Goal: Register for event/course

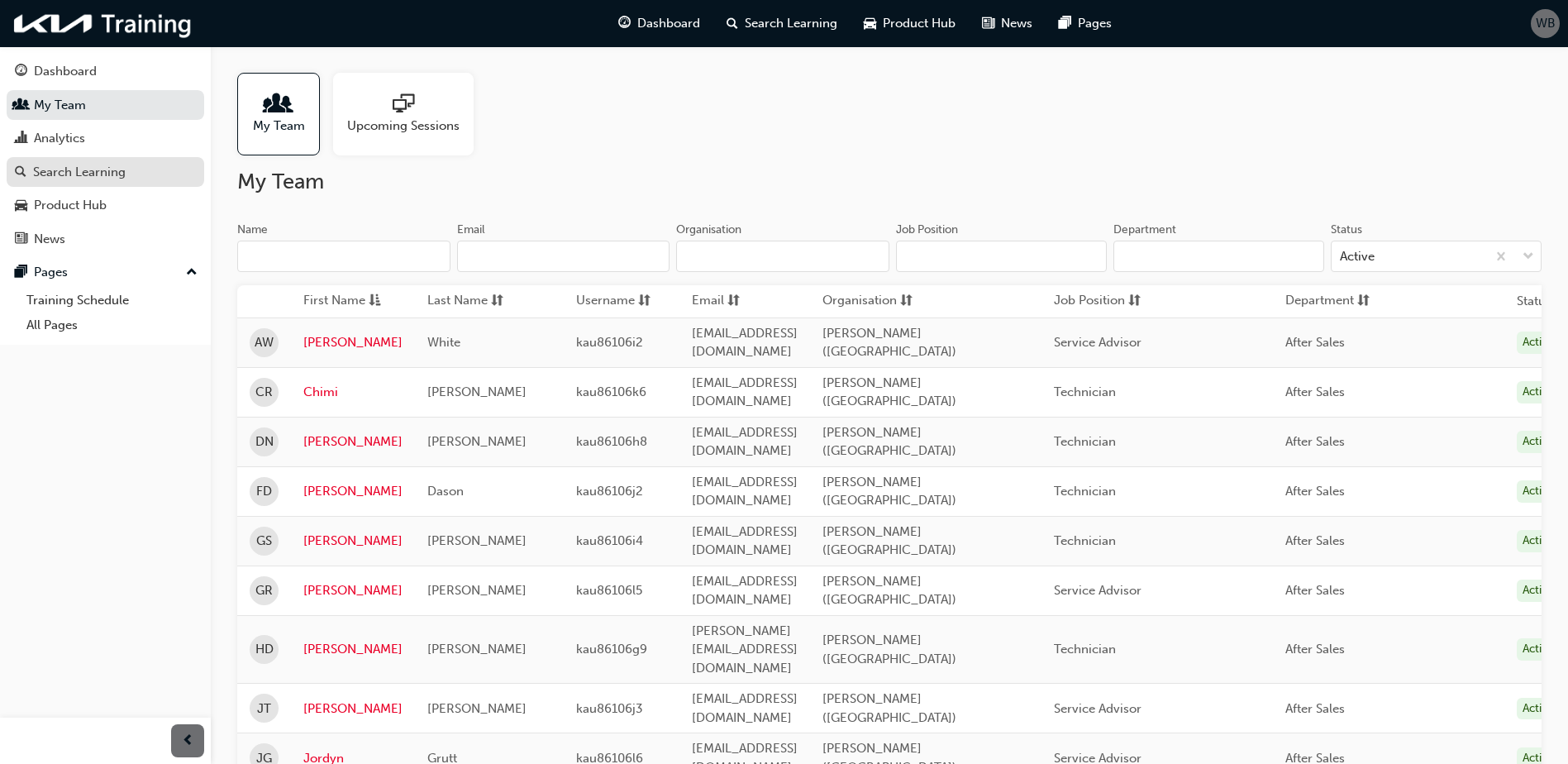
click at [87, 178] on div "Search Learning" at bounding box center [79, 172] width 93 height 19
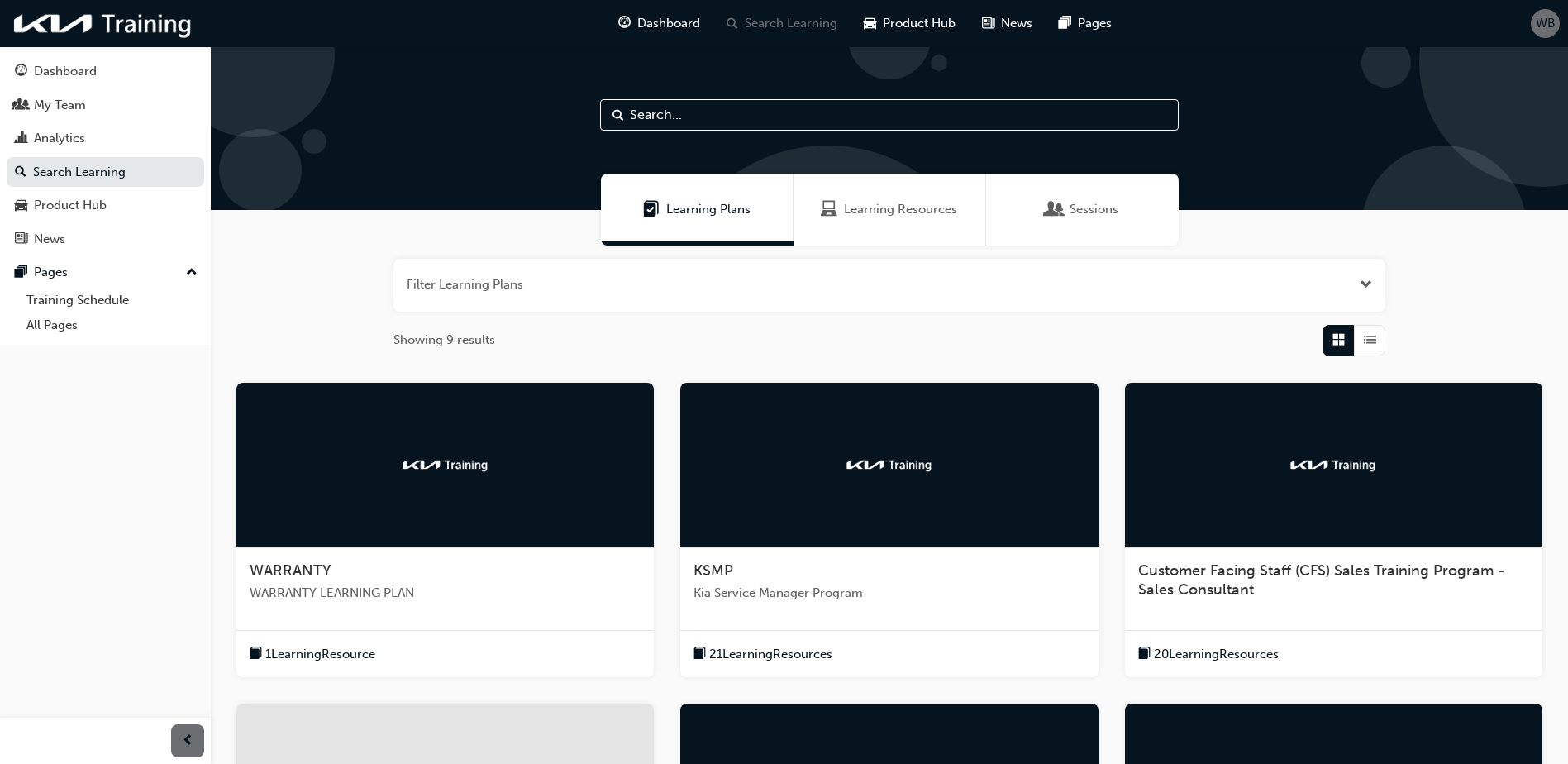
click at [1028, 217] on div "Sessions" at bounding box center [1082, 210] width 192 height 72
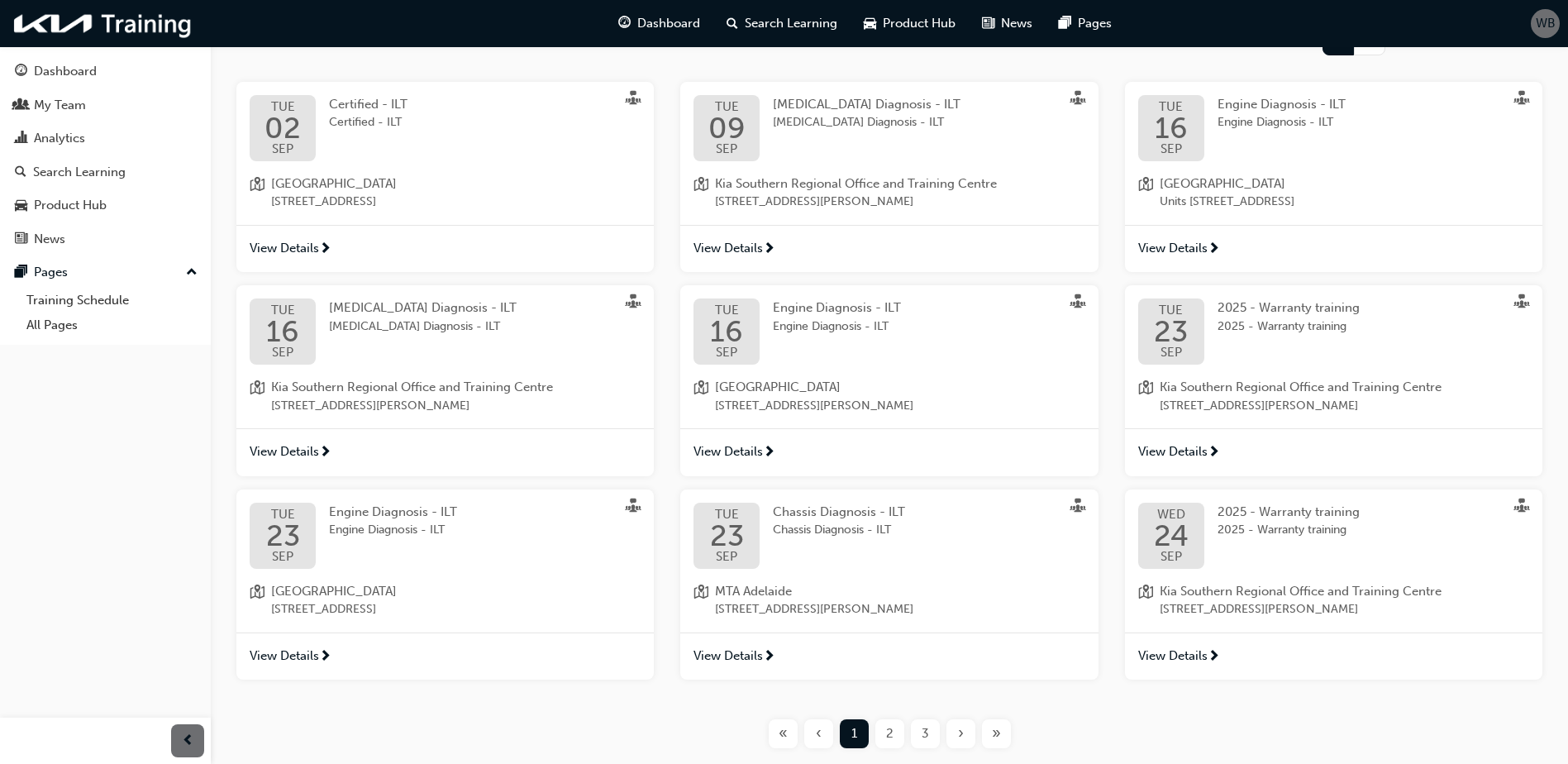
scroll to position [331, 0]
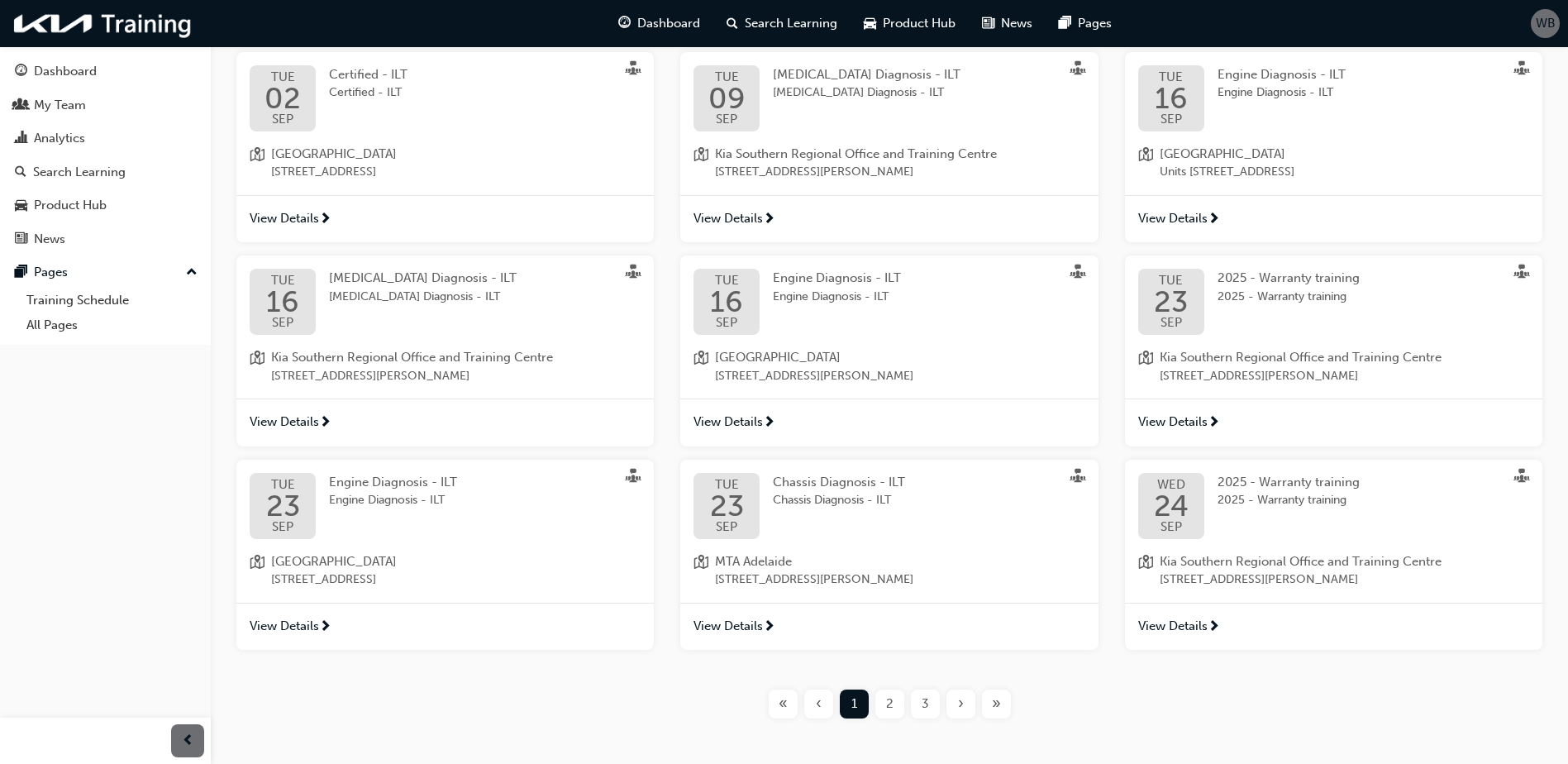
click at [760, 425] on span "View Details" at bounding box center [728, 422] width 70 height 19
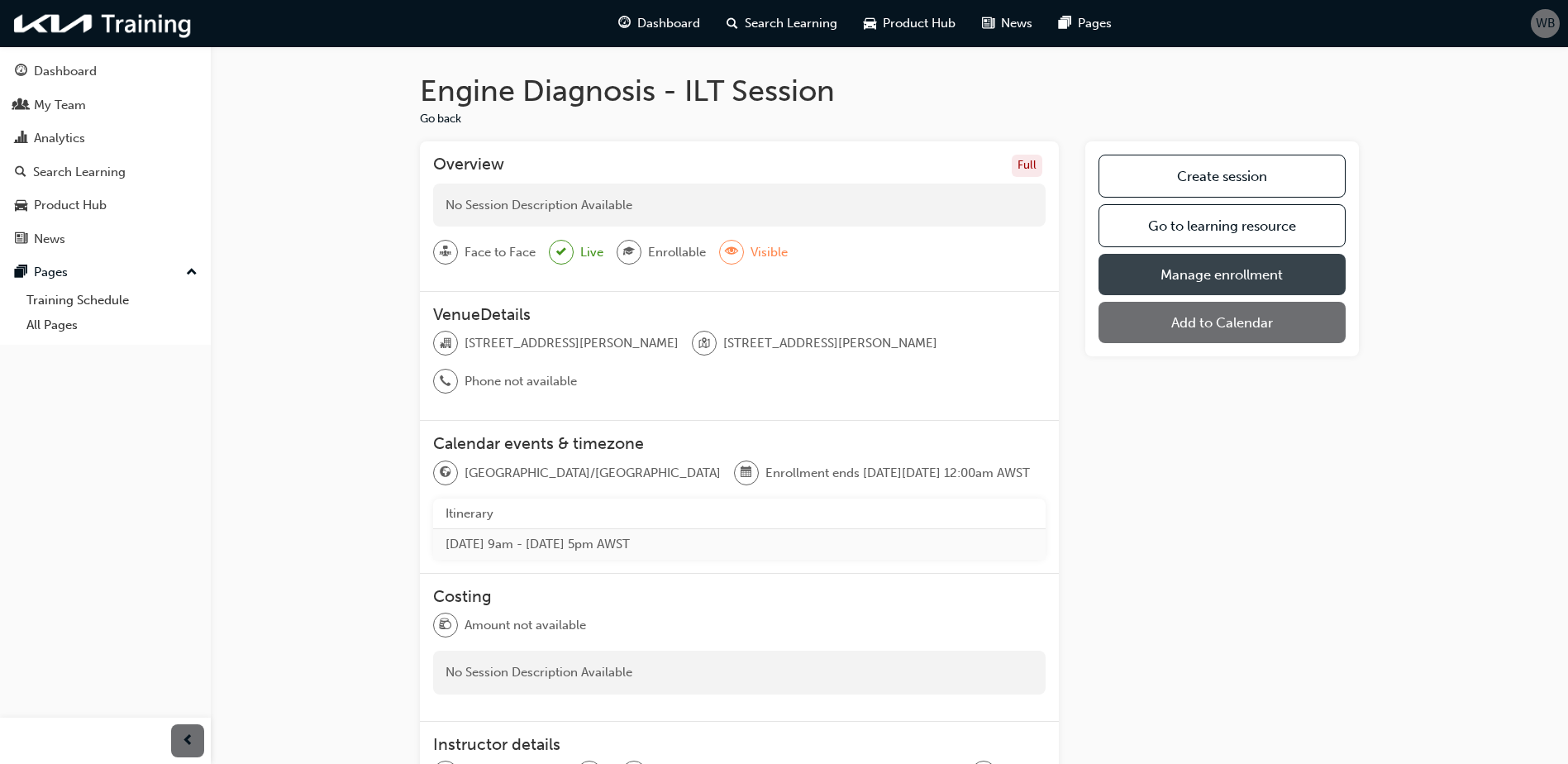
click at [1271, 272] on link "Manage enrollment" at bounding box center [1221, 274] width 247 height 41
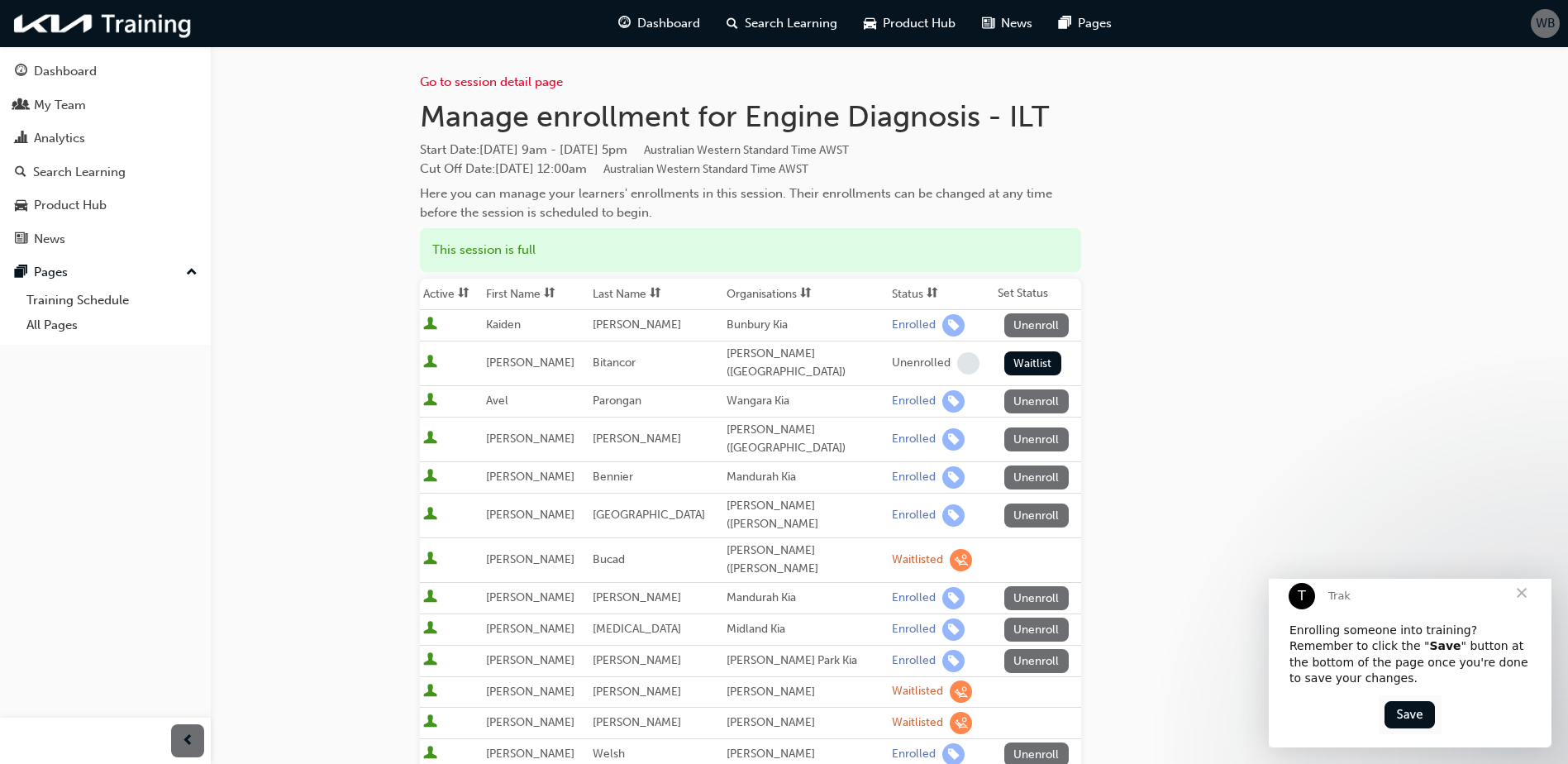
scroll to position [165, 0]
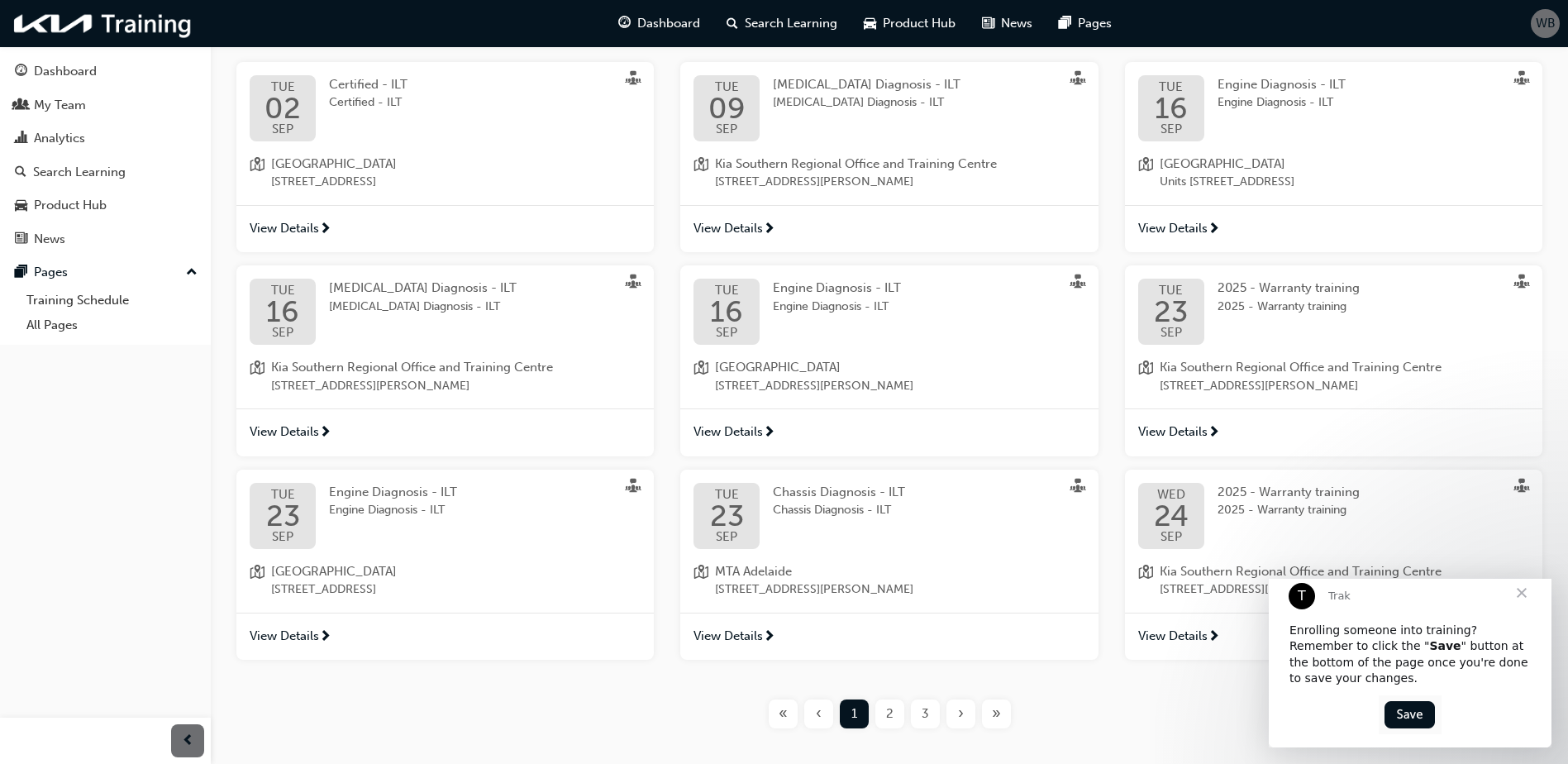
scroll to position [331, 0]
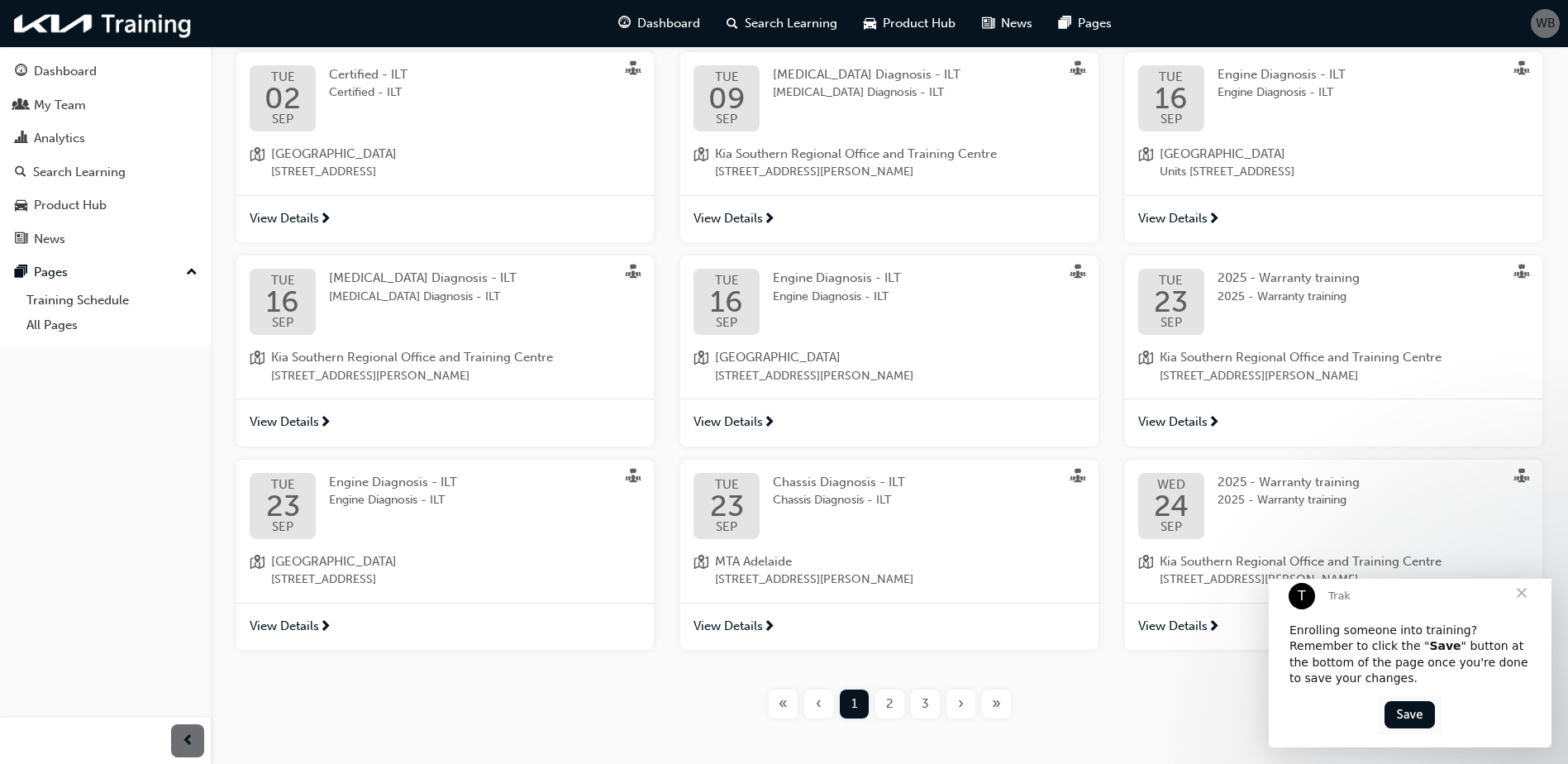
click at [891, 712] on span "2" at bounding box center [890, 703] width 7 height 19
click at [1520, 608] on span "Close" at bounding box center [1521, 592] width 60 height 60
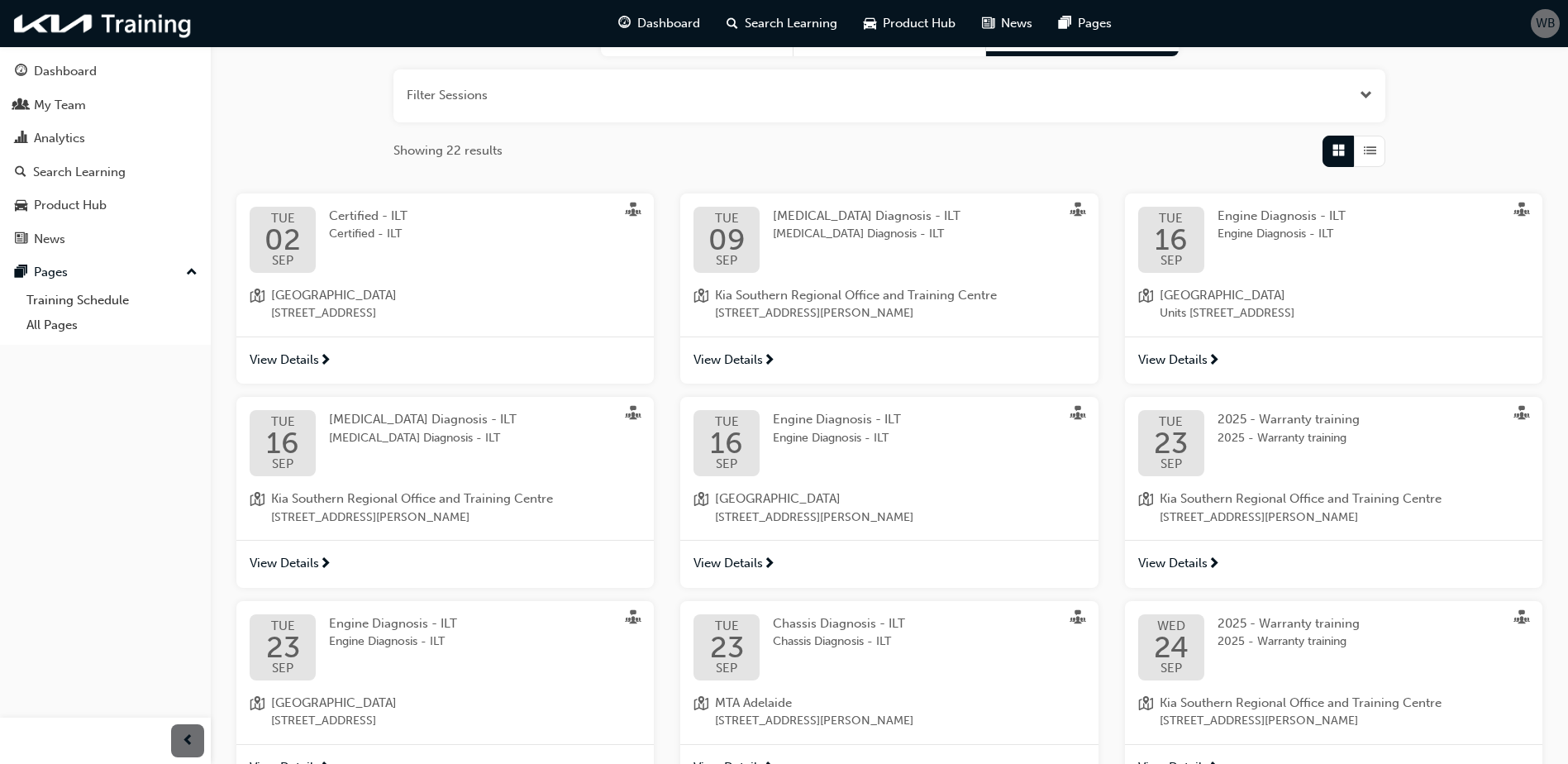
scroll to position [165, 0]
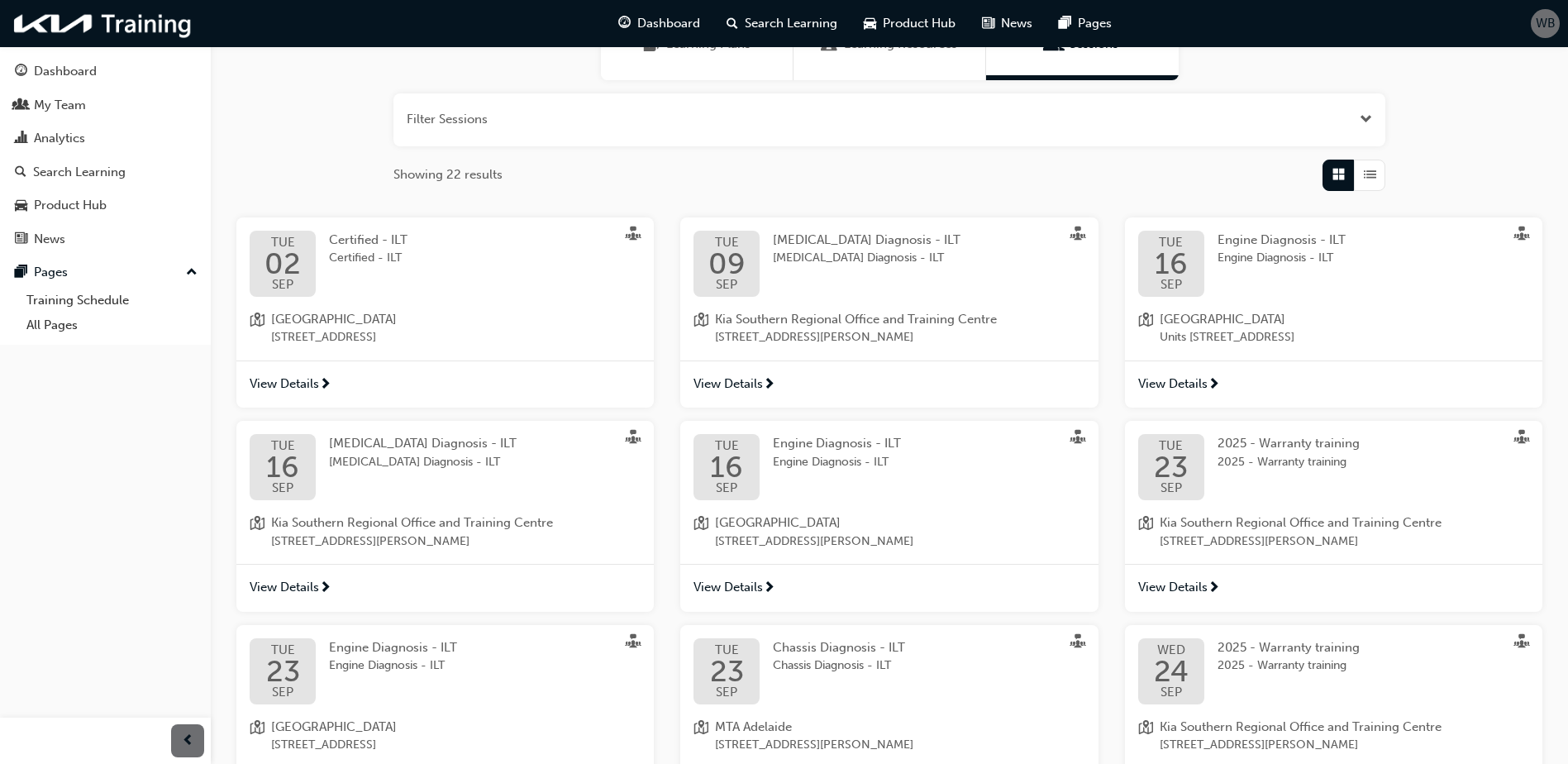
click at [736, 577] on div "View Details" at bounding box center [889, 587] width 417 height 48
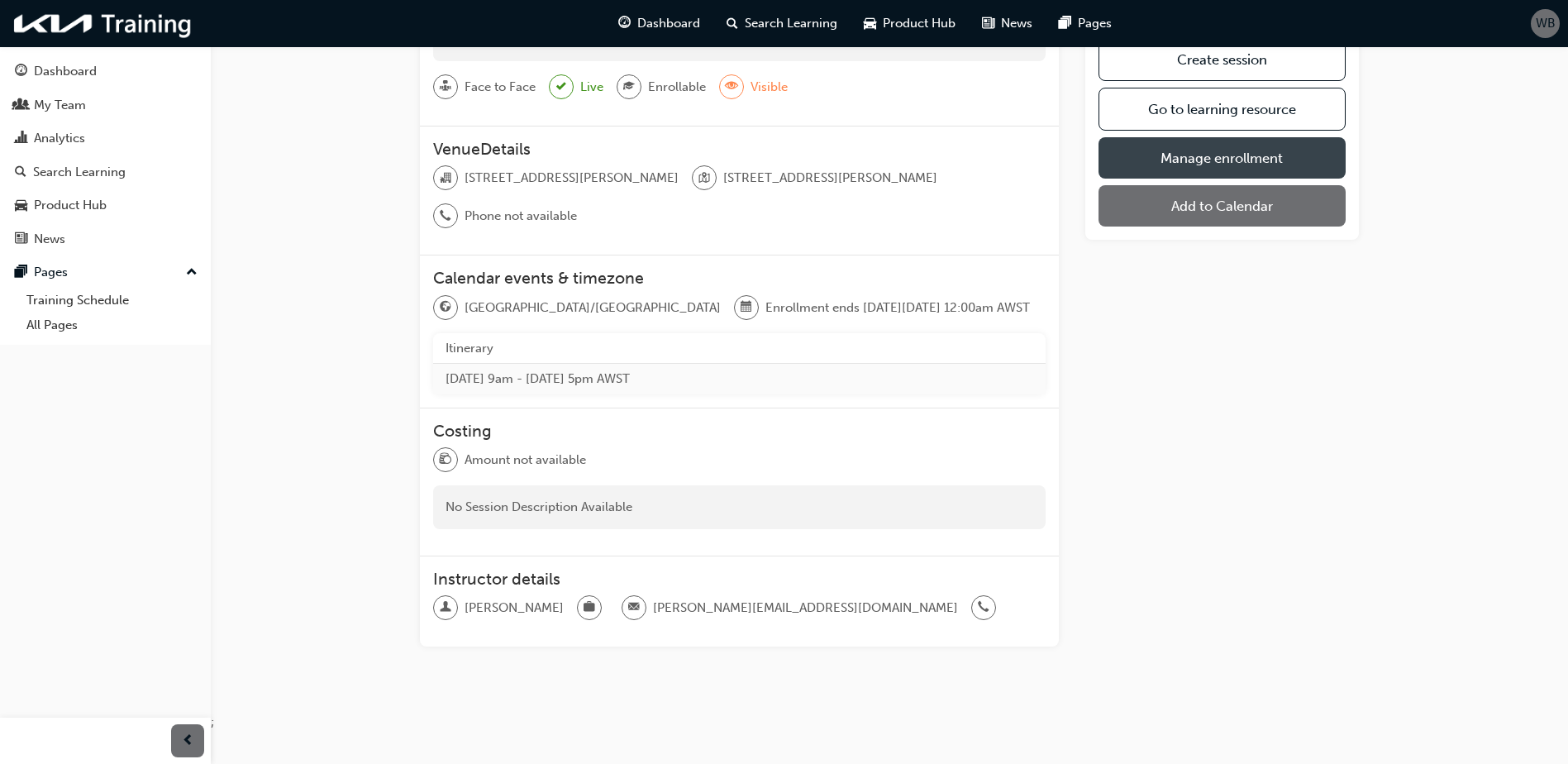
click at [1191, 157] on link "Manage enrollment" at bounding box center [1221, 157] width 247 height 41
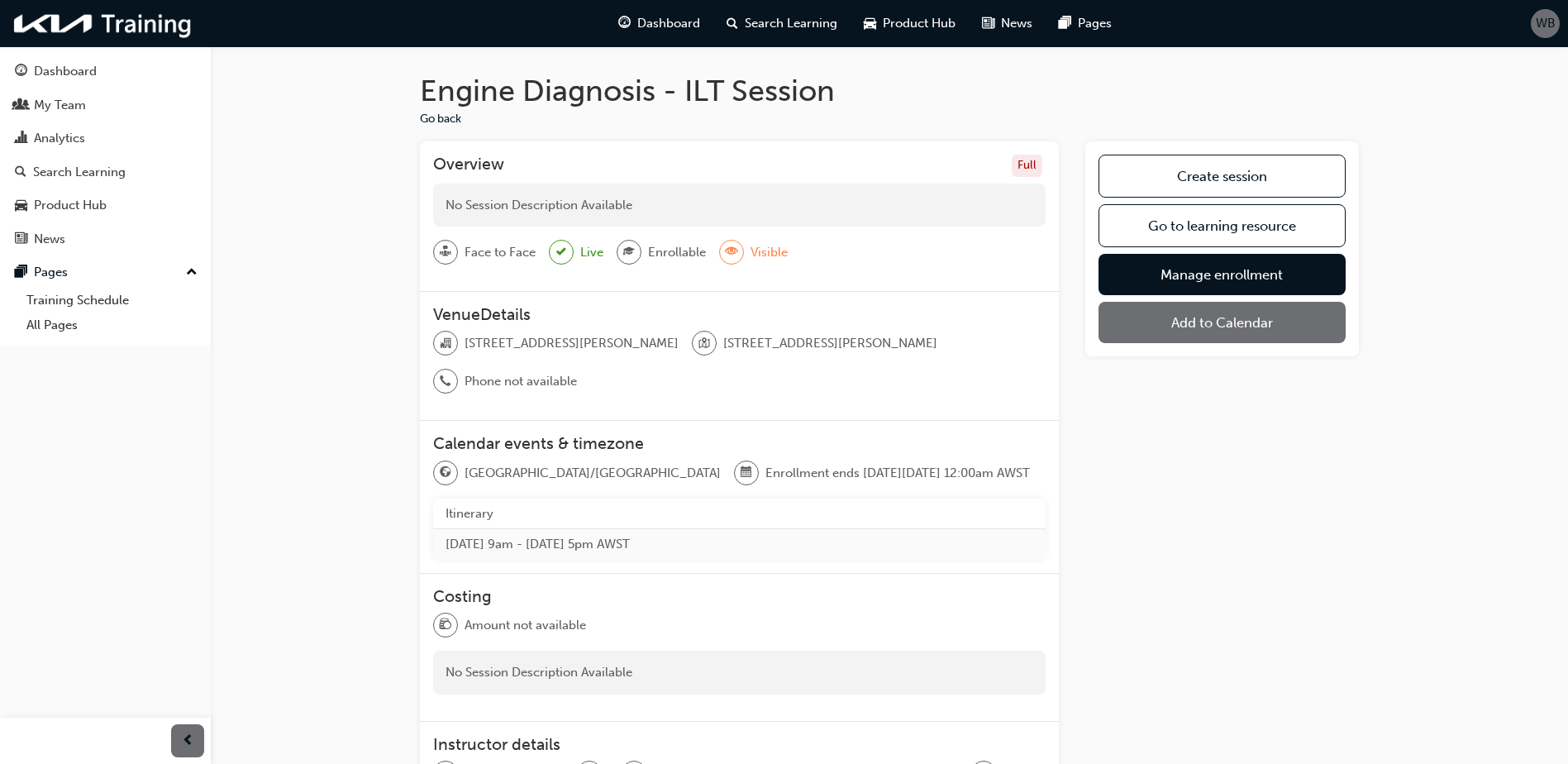
scroll to position [165, 0]
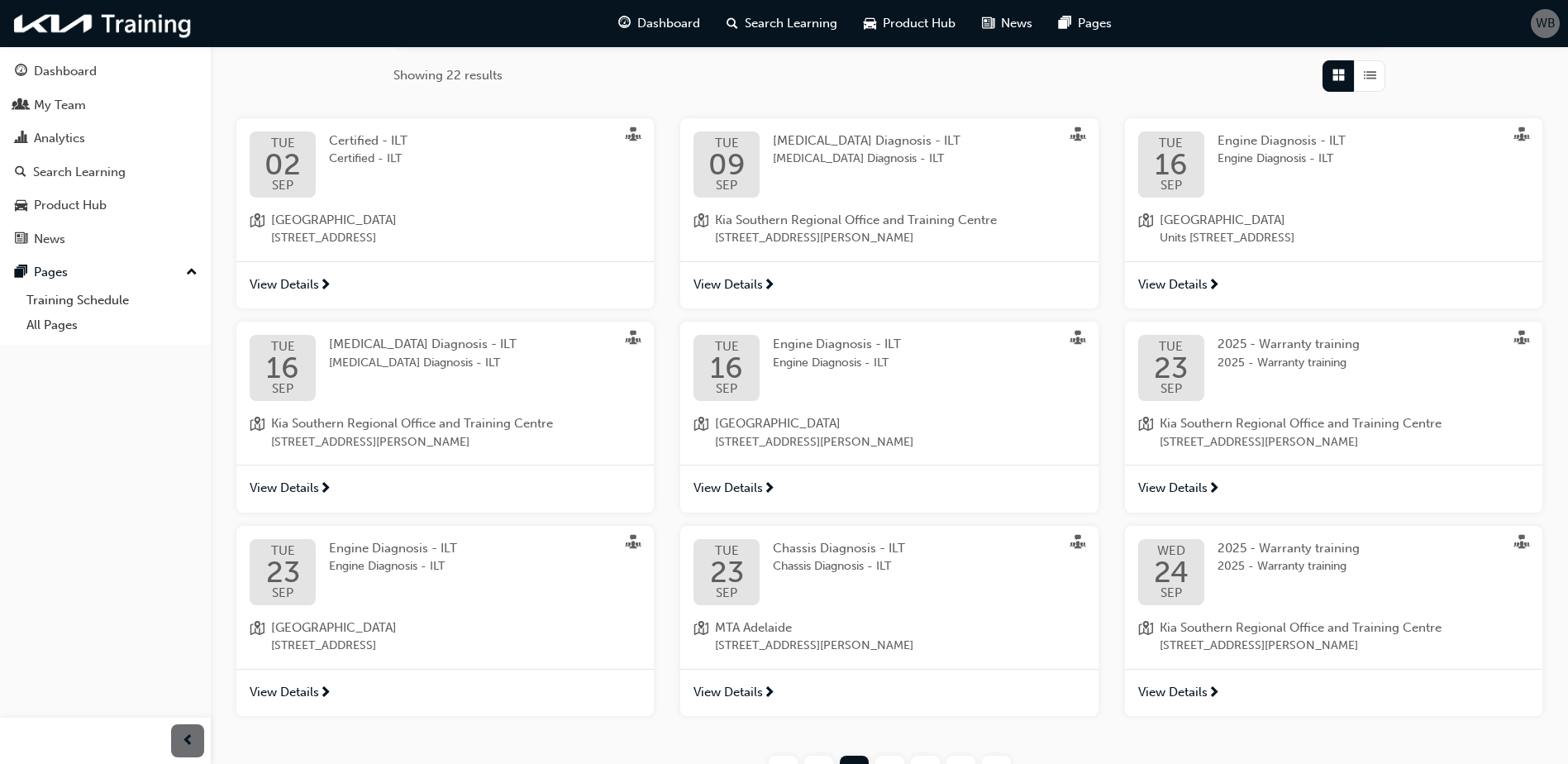
scroll to position [393, 0]
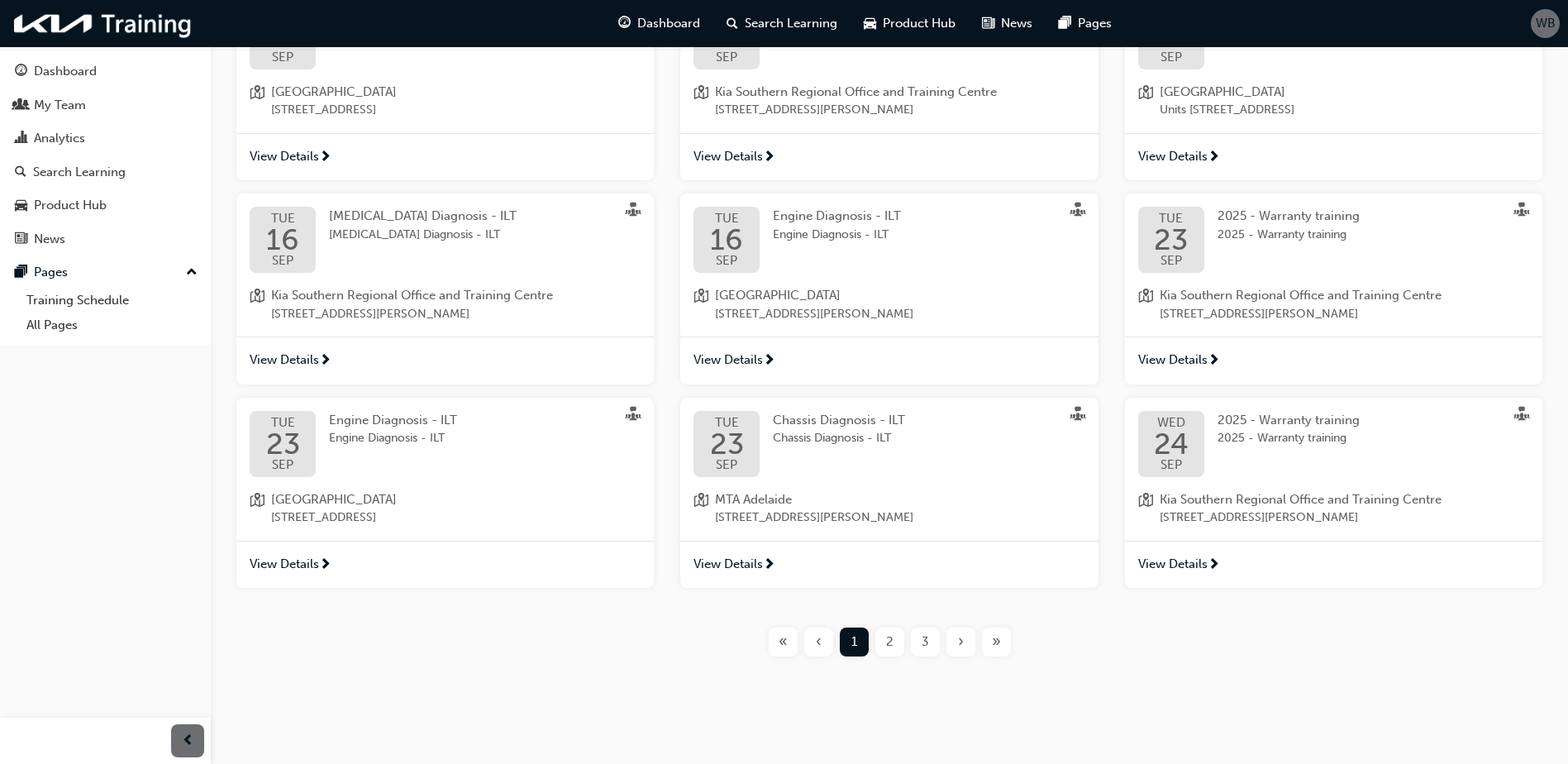
click at [892, 646] on span "2" at bounding box center [890, 642] width 7 height 19
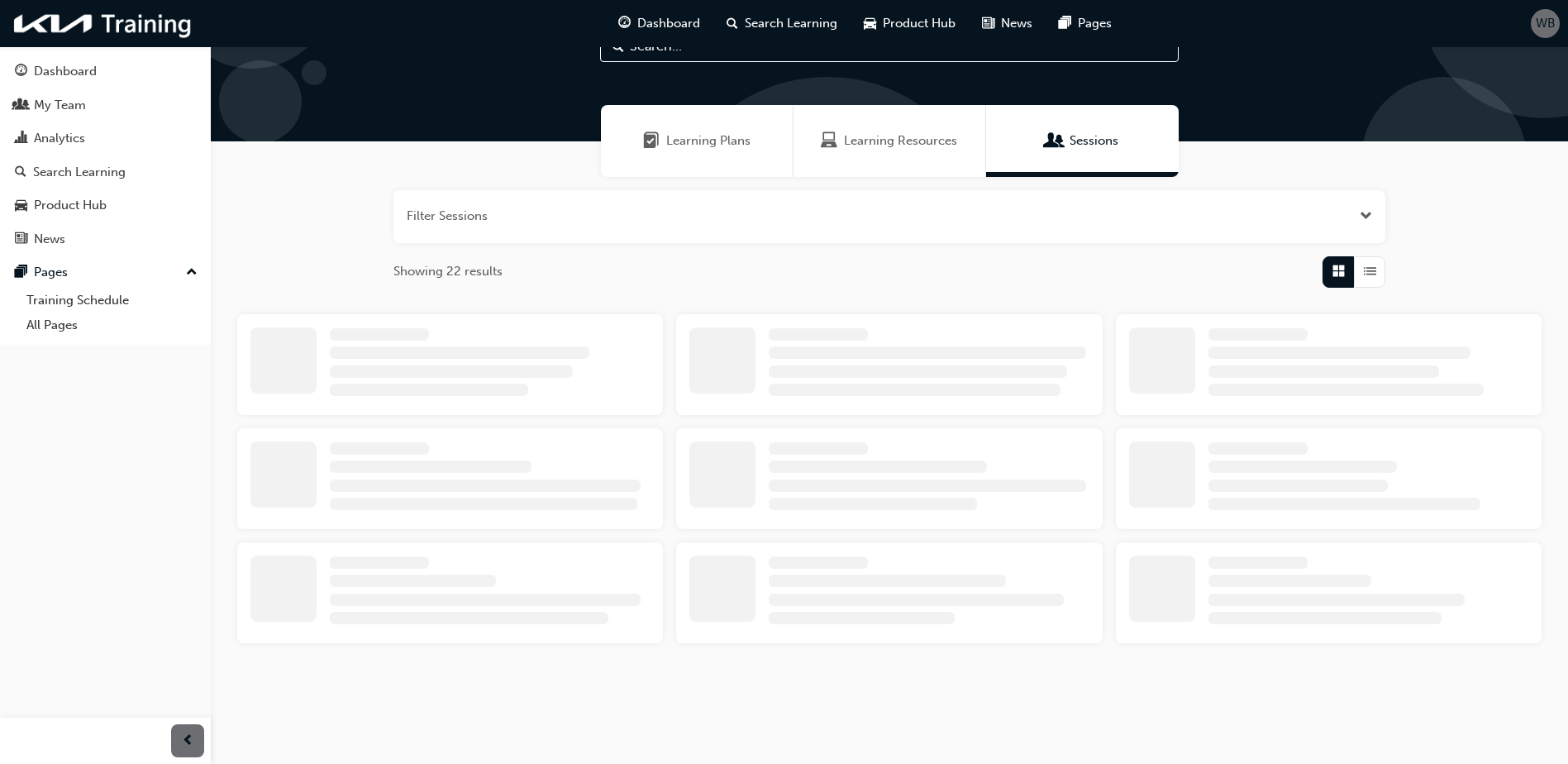
scroll to position [393, 0]
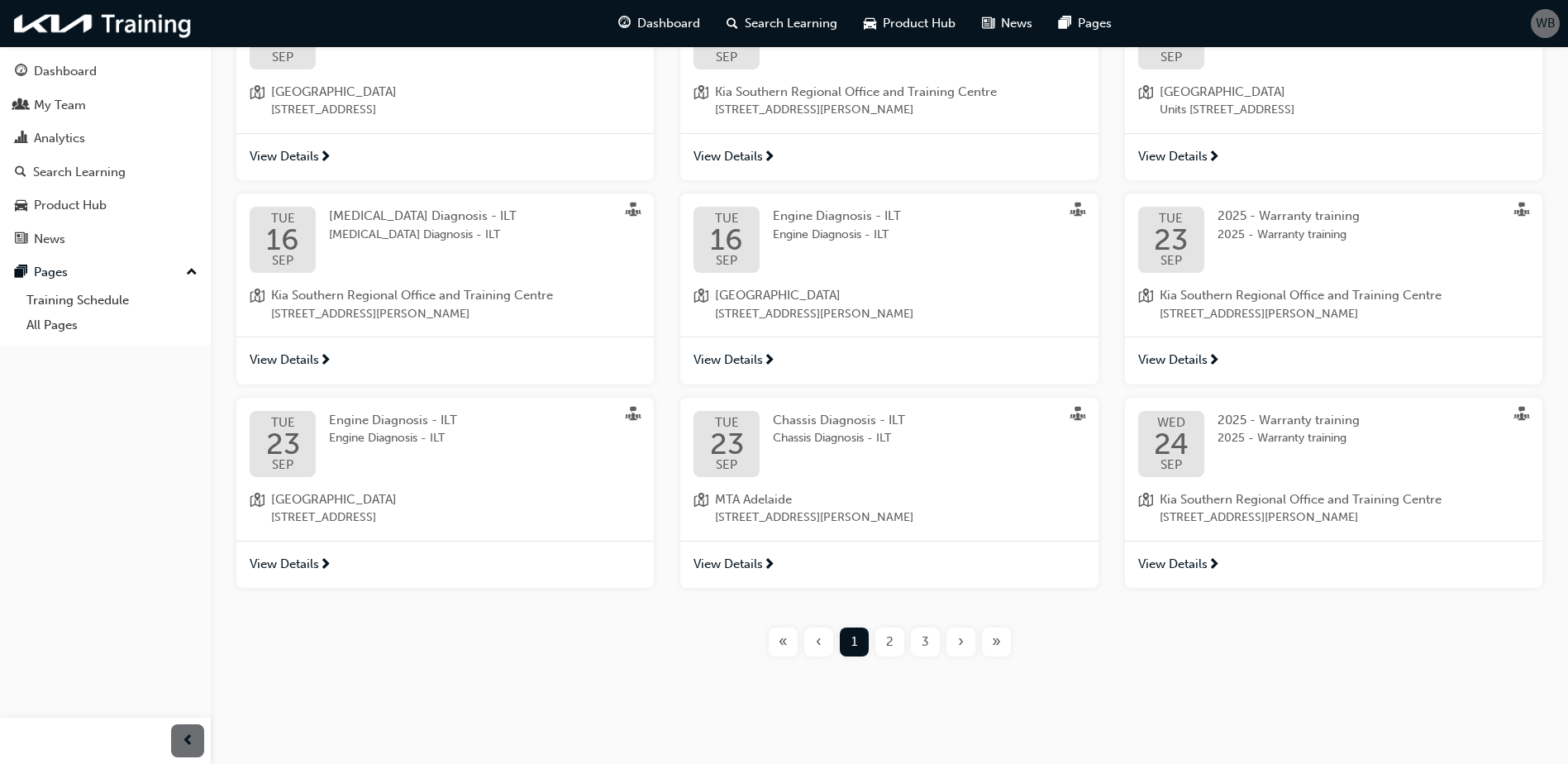
click at [886, 649] on span "2" at bounding box center [890, 642] width 7 height 19
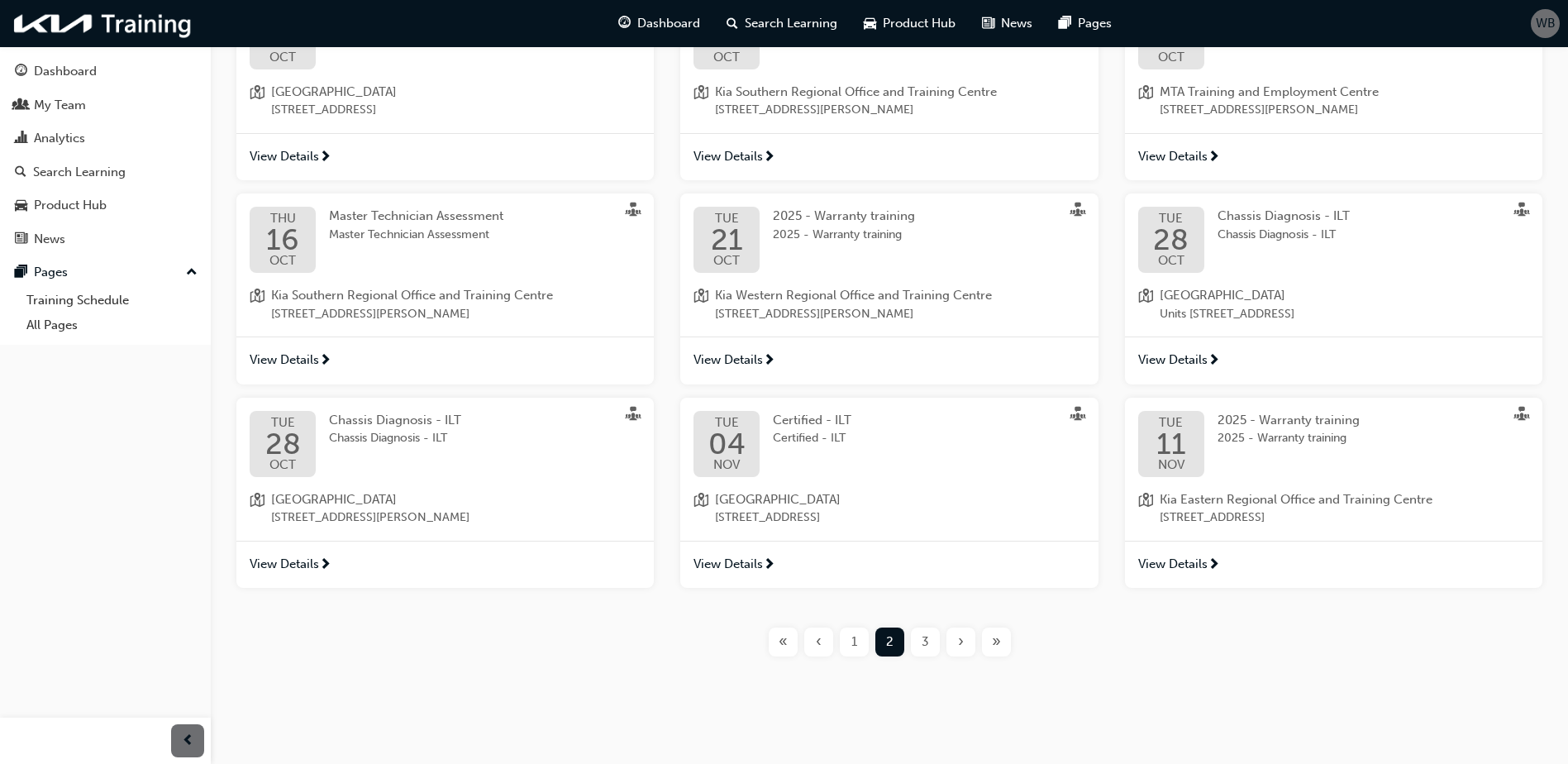
click at [927, 646] on span "3" at bounding box center [926, 642] width 7 height 19
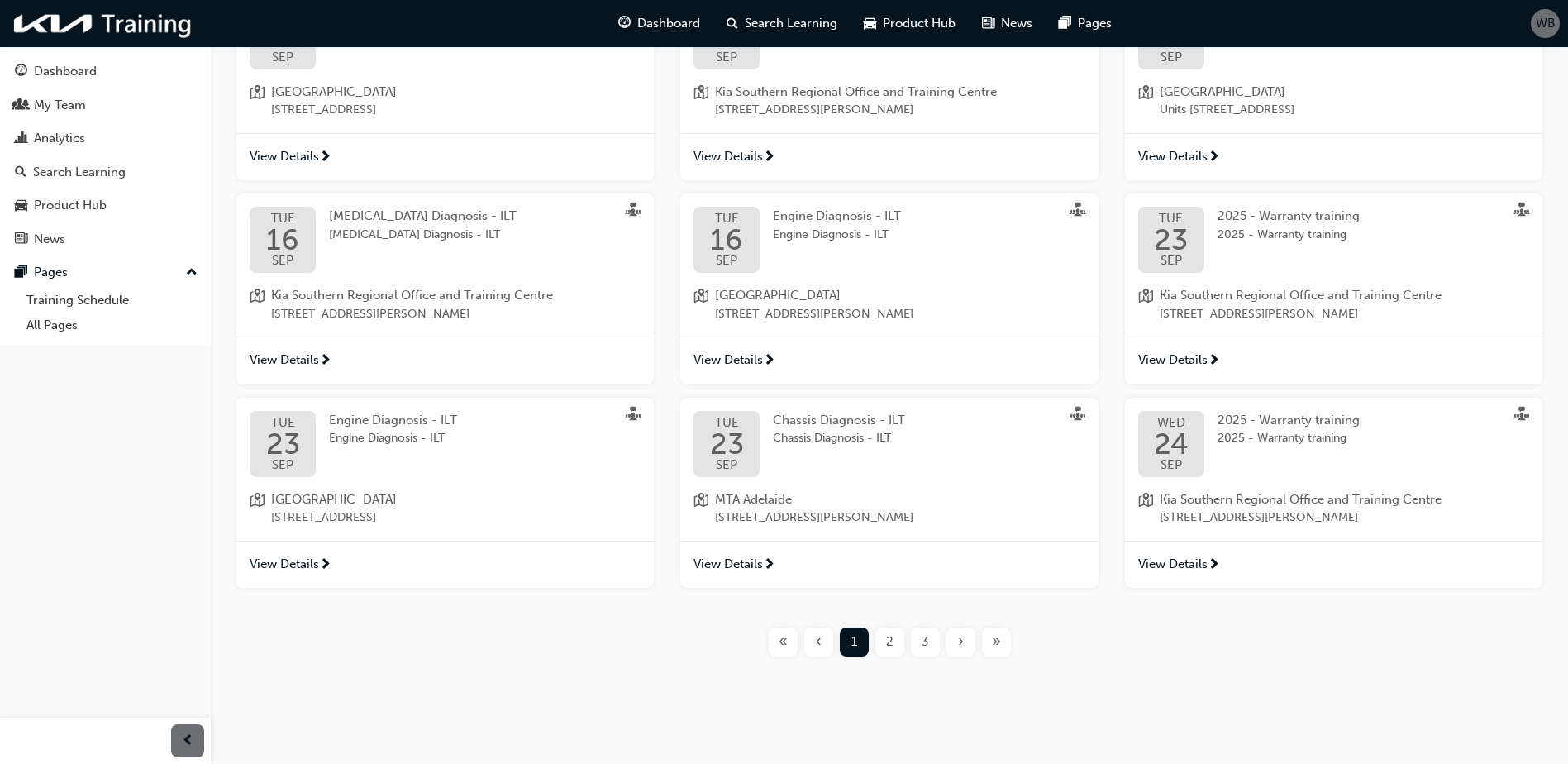
click at [927, 646] on span "3" at bounding box center [926, 642] width 7 height 19
